Goal: Transaction & Acquisition: Subscribe to service/newsletter

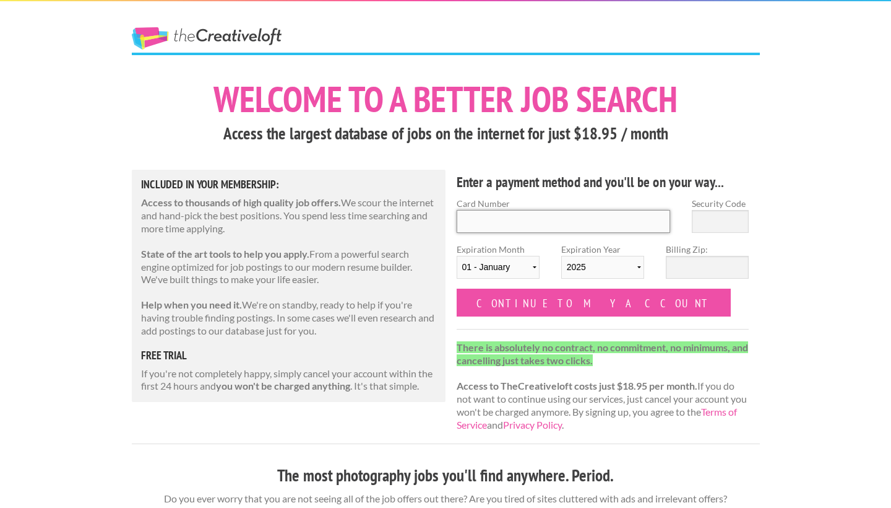
click at [552, 219] on input "Card Number" at bounding box center [564, 221] width 214 height 23
click at [540, 220] on input "Card Number" at bounding box center [564, 221] width 214 height 23
type input "[CREDIT_CARD_NUMBER]"
click at [717, 223] on input "Security Code" at bounding box center [720, 221] width 57 height 23
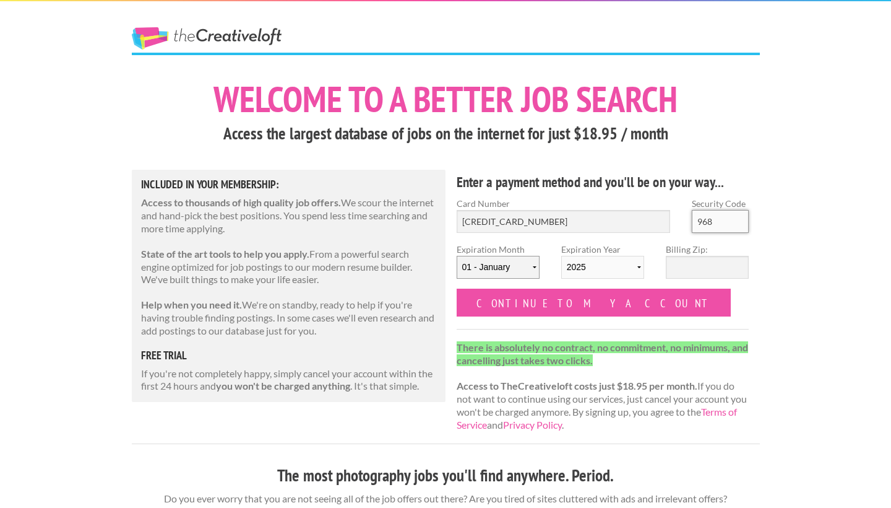
type input "968"
select select "09"
select select "2030"
click at [706, 268] on input "Billing Zip:" at bounding box center [707, 267] width 83 height 23
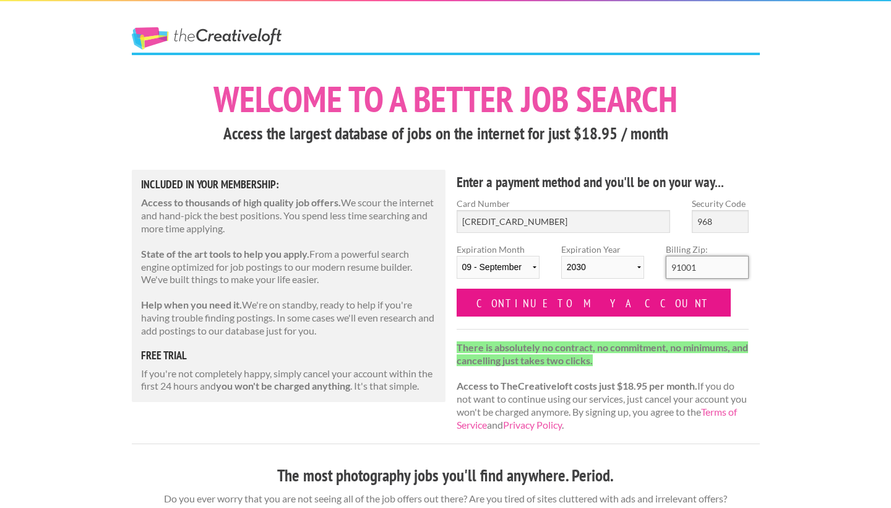
type input "91001"
click at [571, 302] on input "Continue to my account" at bounding box center [594, 302] width 275 height 28
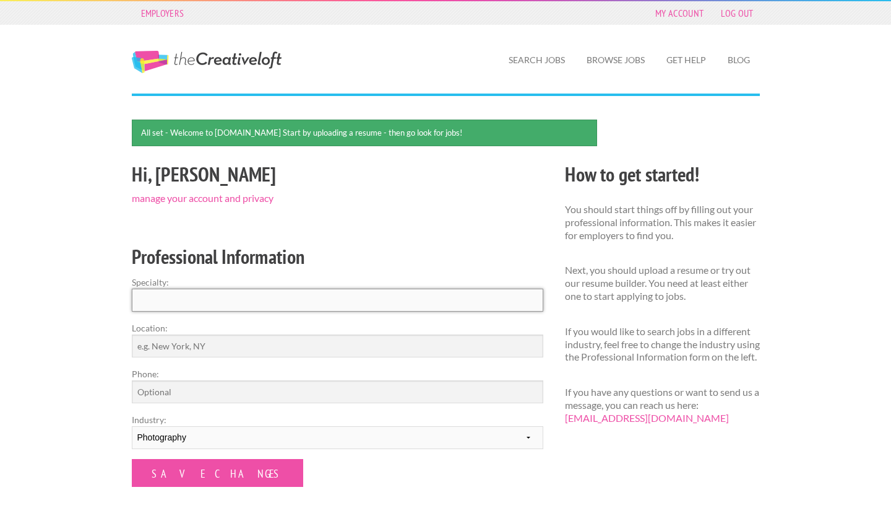
click at [449, 300] on input "Specialty:" at bounding box center [338, 299] width 412 height 23
type input "Photographer Assistant"
click at [331, 346] on input "Location:" at bounding box center [338, 345] width 412 height 23
type input "Los Angeles"
click at [292, 385] on input "Phone:" at bounding box center [338, 391] width 412 height 23
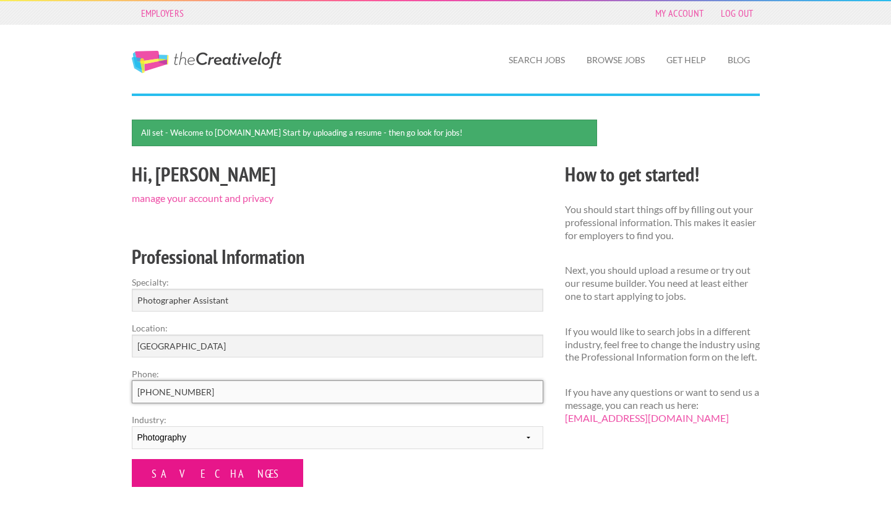
type input "818-276-5969"
click at [212, 471] on input "Save Changes" at bounding box center [217, 473] width 171 height 28
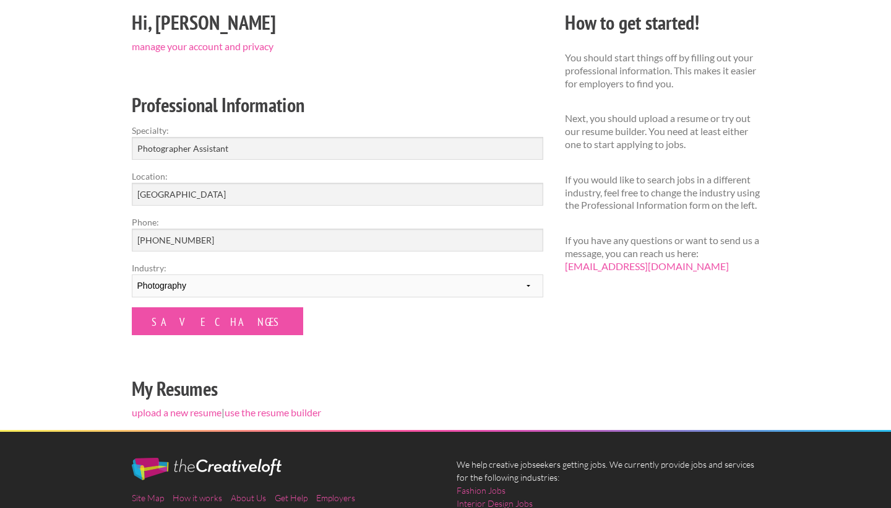
scroll to position [146, 0]
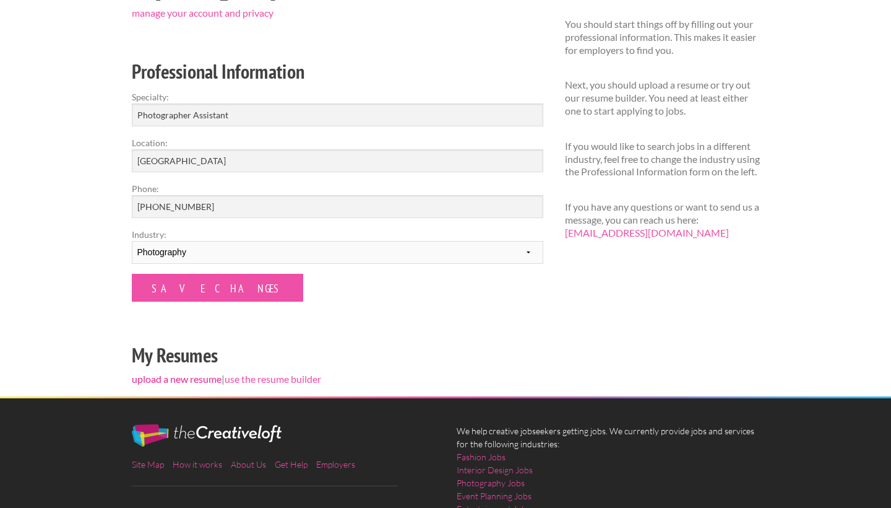
click at [202, 376] on link "upload a new resume" at bounding box center [177, 379] width 90 height 12
